Goal: Transaction & Acquisition: Purchase product/service

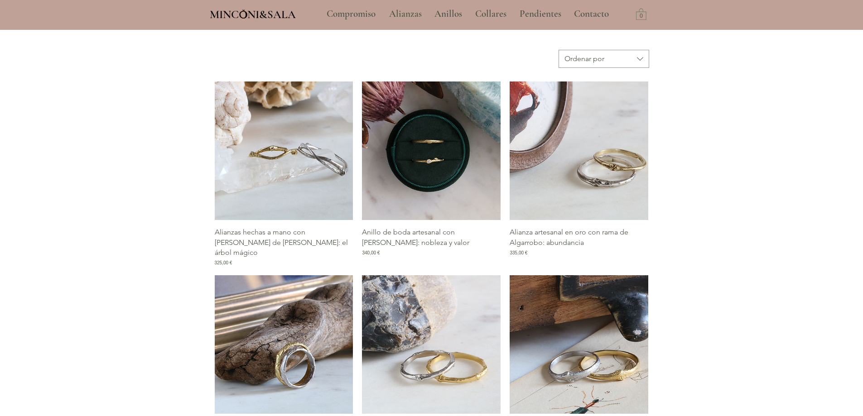
scroll to position [408, 0]
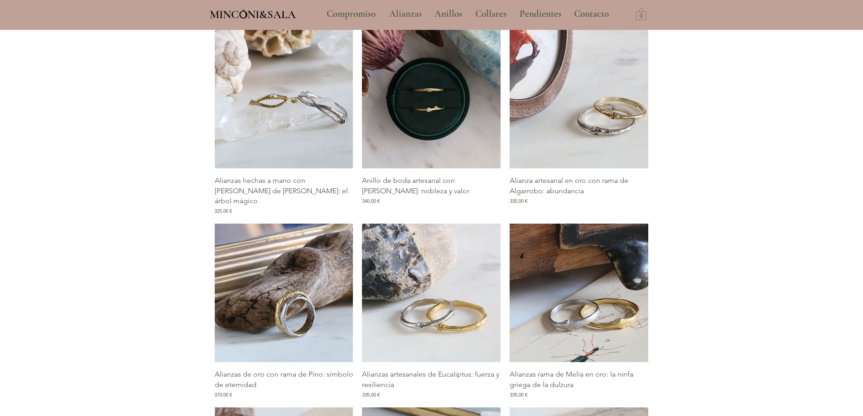
type input "**********"
select select "**********"
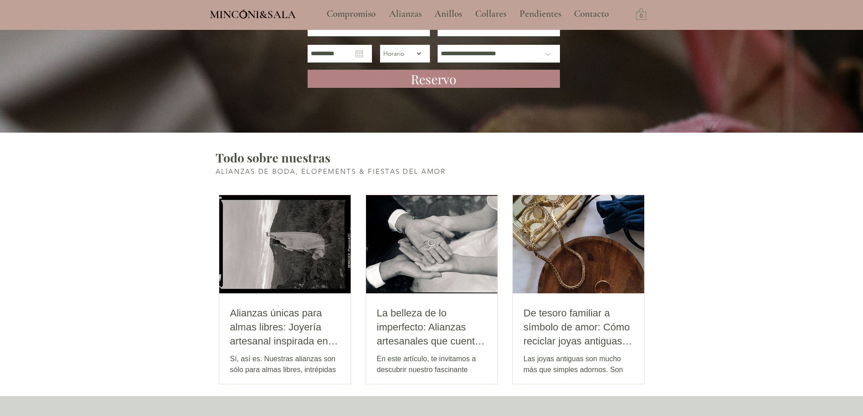
scroll to position [1519, 0]
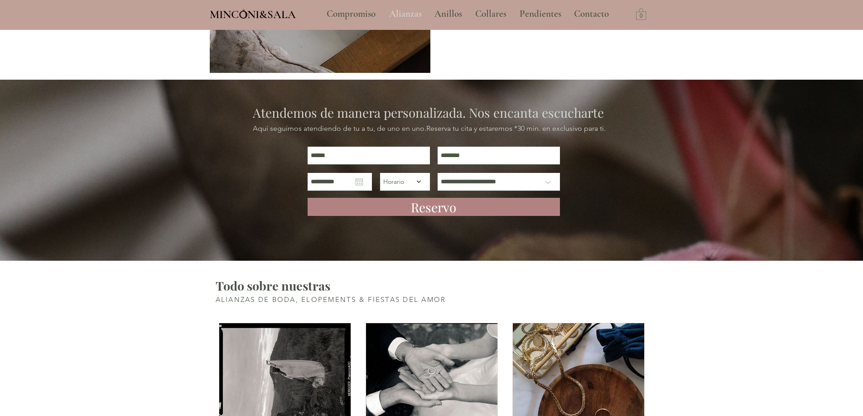
click at [398, 13] on p "Alianzas" at bounding box center [406, 14] width 42 height 23
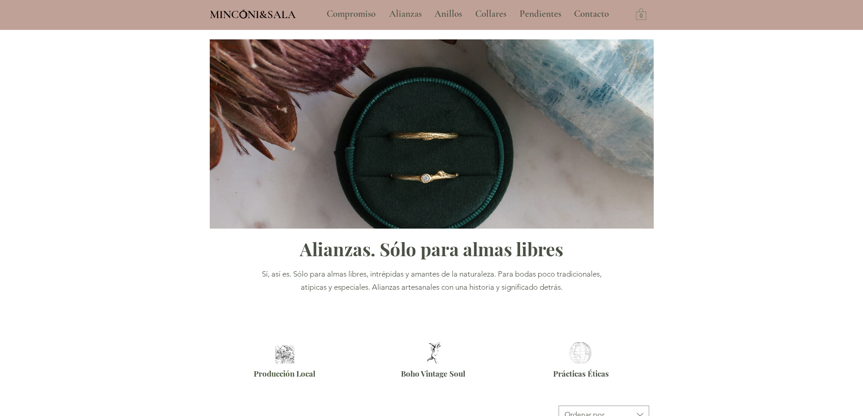
click at [288, 355] on img at bounding box center [285, 355] width 24 height 18
click at [437, 372] on span "Boho Vintage Soul" at bounding box center [433, 374] width 64 height 10
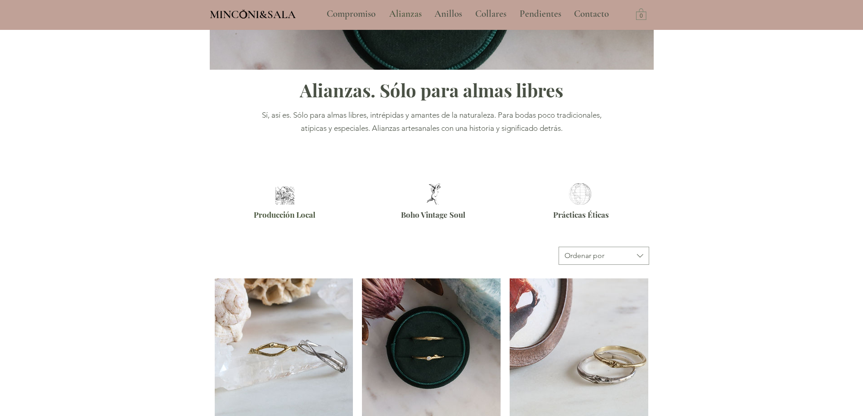
scroll to position [227, 0]
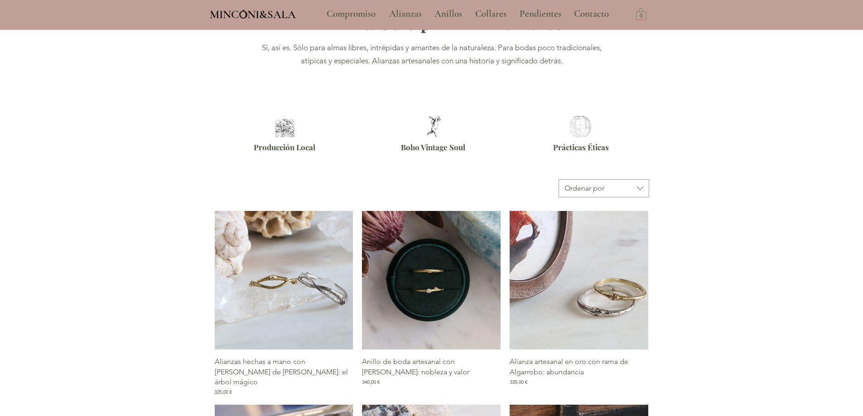
click at [406, 363] on p "Anillo de boda artesanal con [PERSON_NAME]: nobleza y valor" at bounding box center [431, 367] width 139 height 20
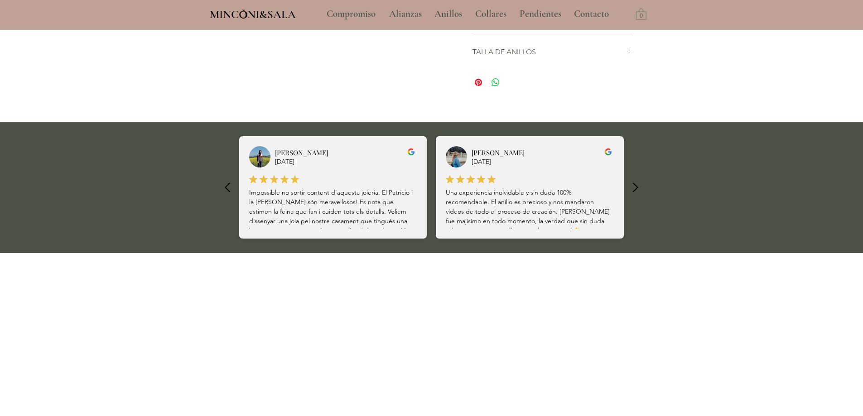
scroll to position [7, 0]
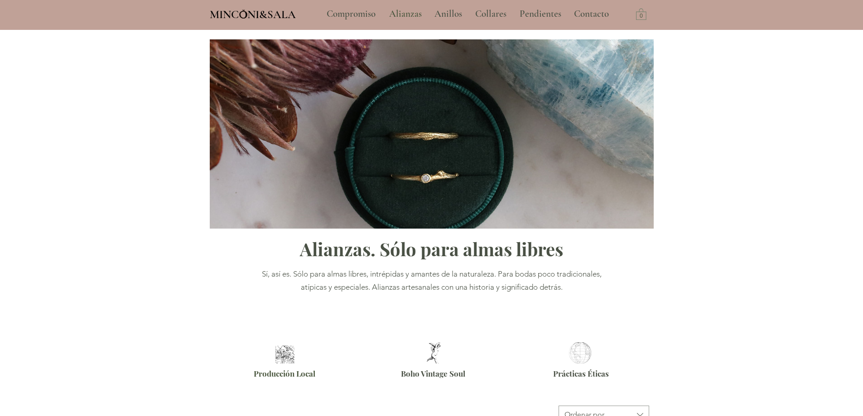
scroll to position [319, 0]
